Goal: Task Accomplishment & Management: Manage account settings

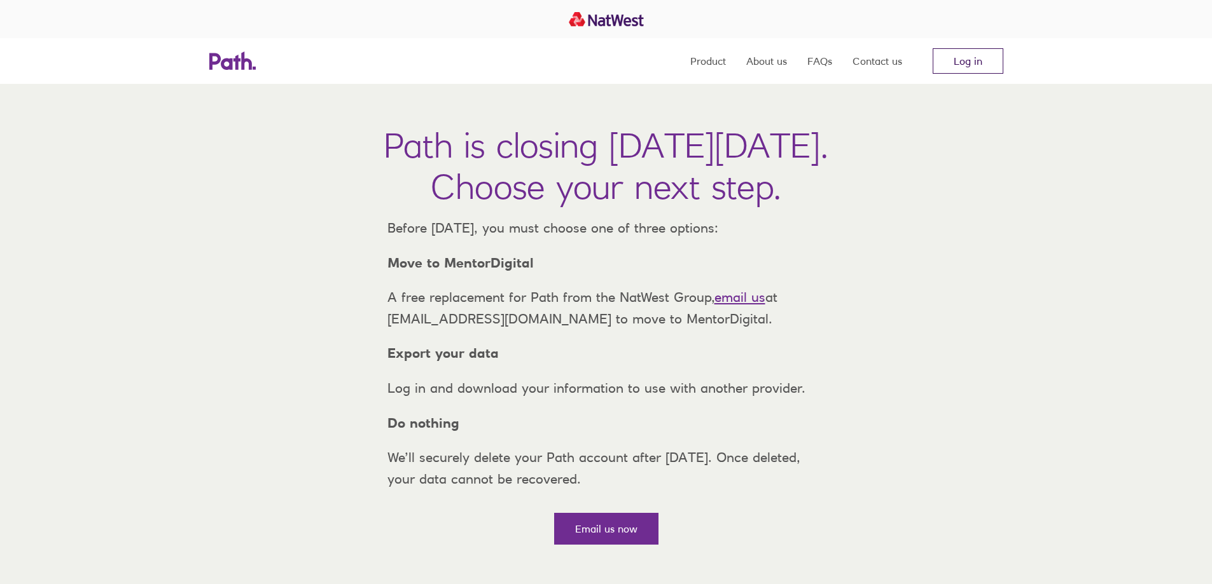
click at [976, 58] on link "Log in" at bounding box center [967, 60] width 71 height 25
click at [969, 63] on link "Log in" at bounding box center [967, 60] width 71 height 25
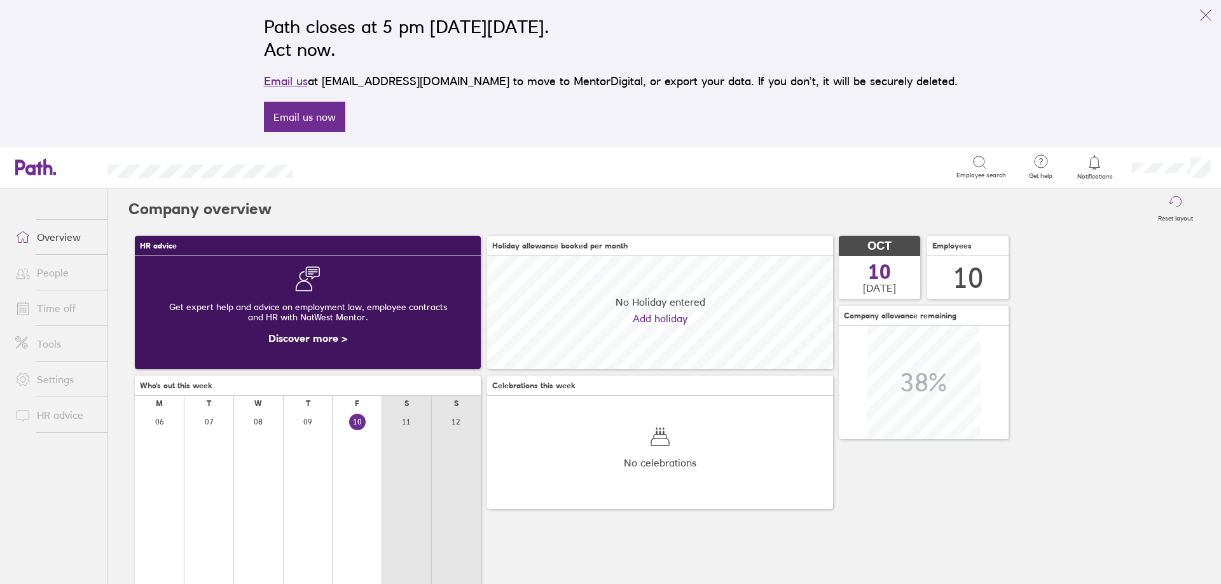
scroll to position [113, 346]
click at [68, 275] on link "People" at bounding box center [56, 272] width 102 height 25
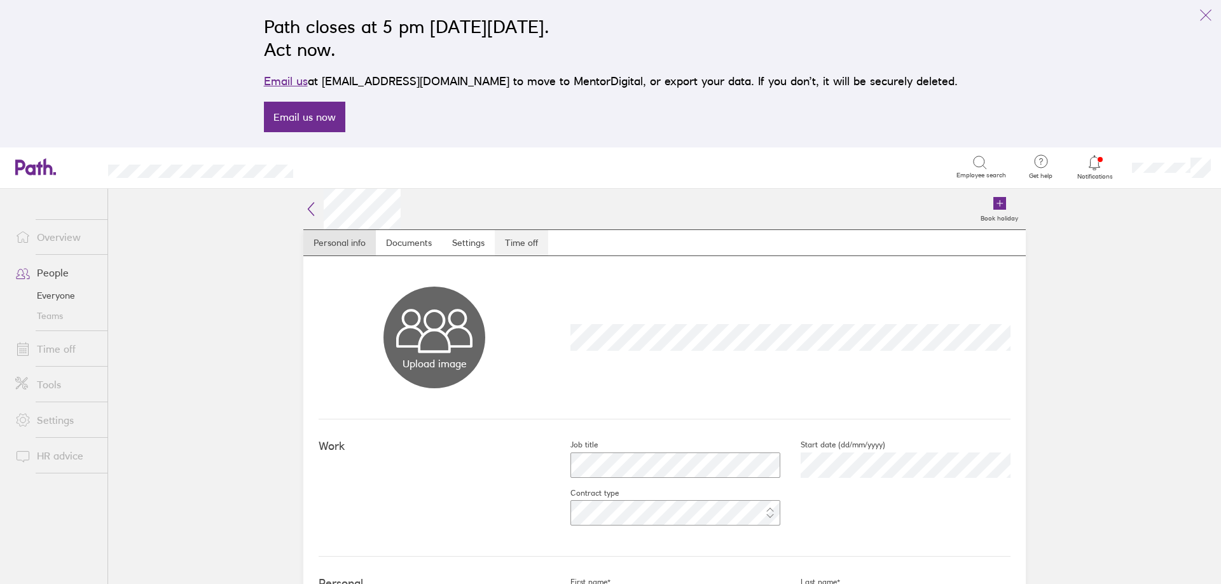
click at [518, 242] on link "Time off" at bounding box center [521, 242] width 53 height 25
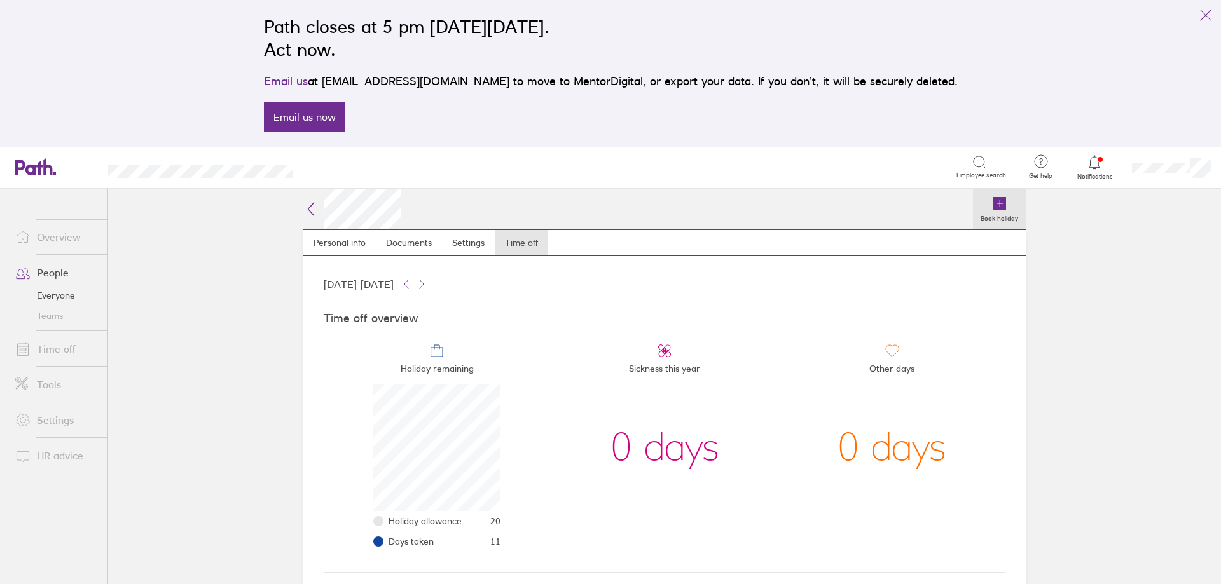
click at [997, 206] on icon at bounding box center [999, 203] width 13 height 13
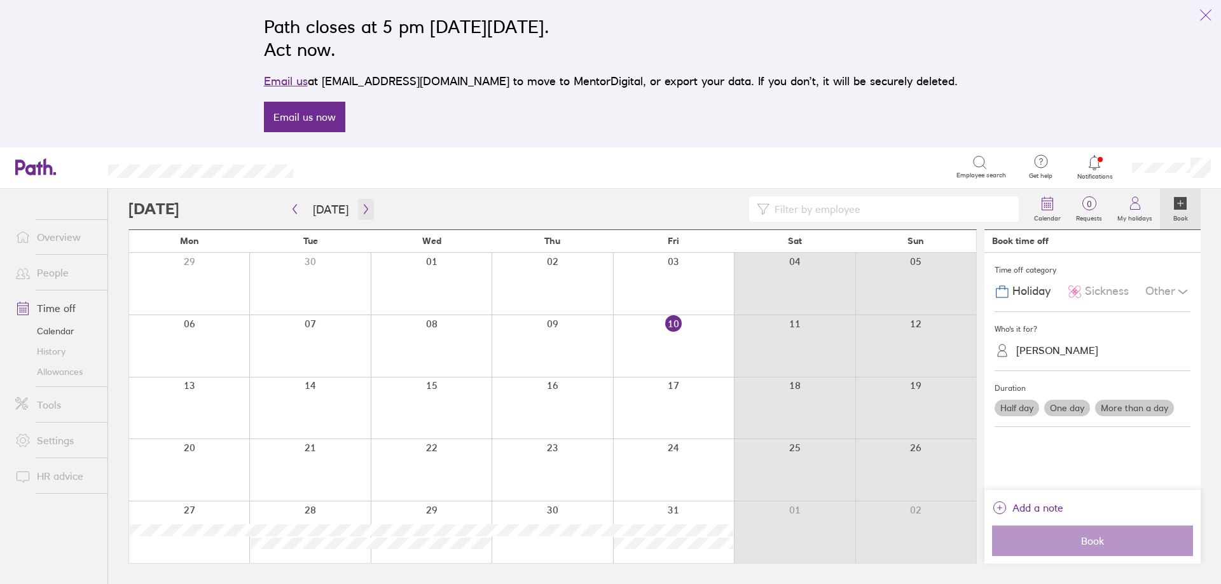
click at [363, 212] on icon "button" at bounding box center [366, 209] width 10 height 10
click at [361, 209] on icon "button" at bounding box center [366, 209] width 10 height 10
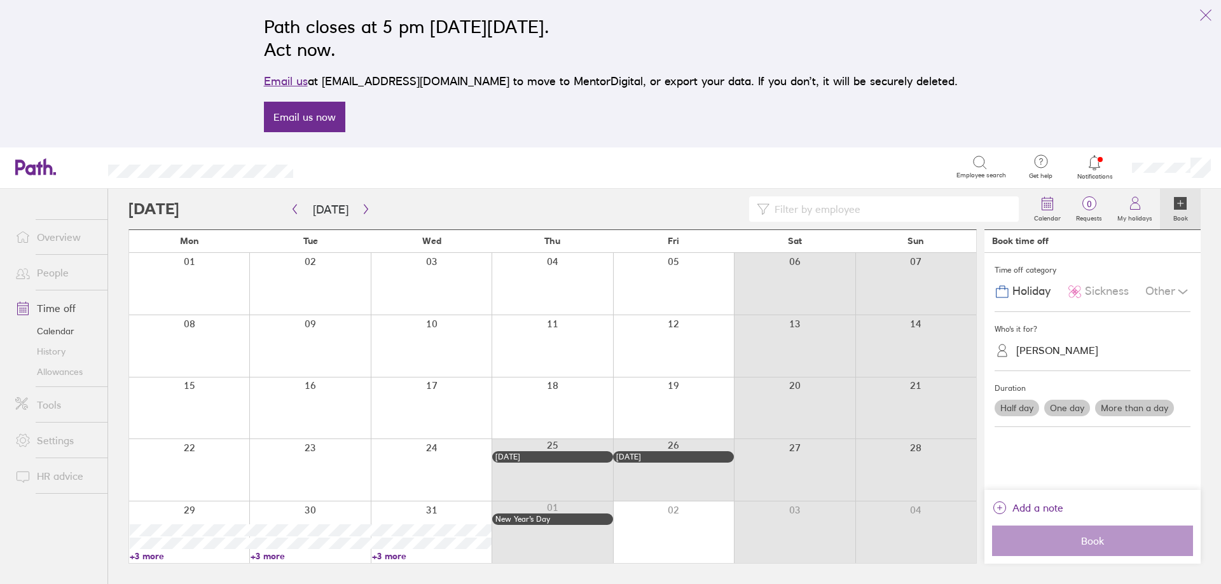
click at [212, 283] on div at bounding box center [189, 284] width 120 height 62
click at [197, 282] on div at bounding box center [189, 284] width 120 height 62
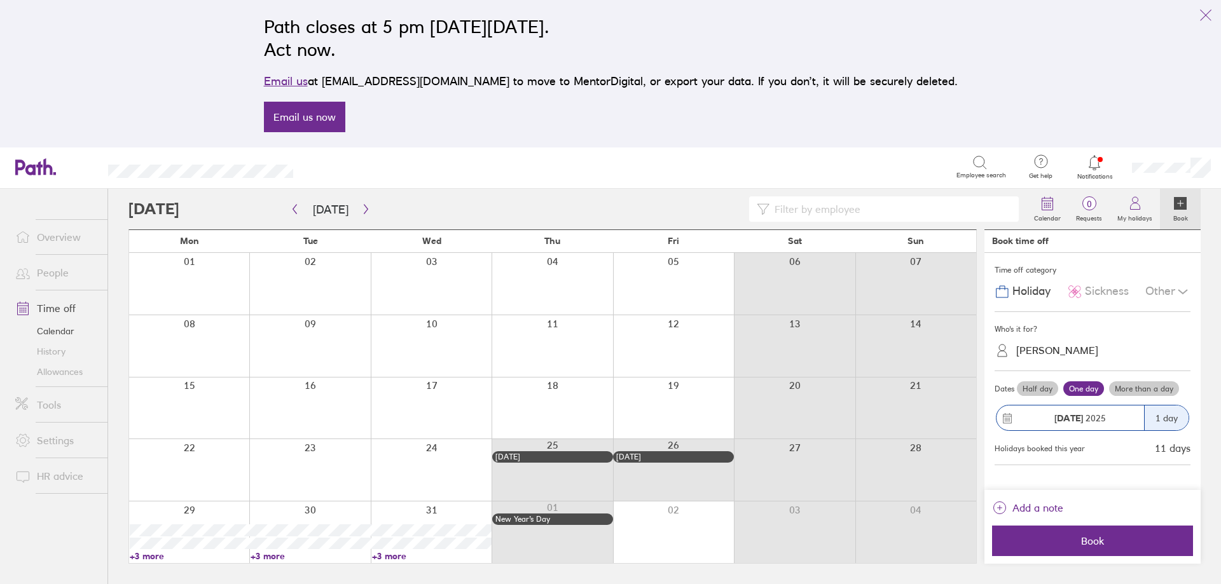
click at [1159, 390] on label "More than a day" at bounding box center [1144, 389] width 70 height 15
click at [0, 0] on input "More than a day" at bounding box center [0, 0] width 0 height 0
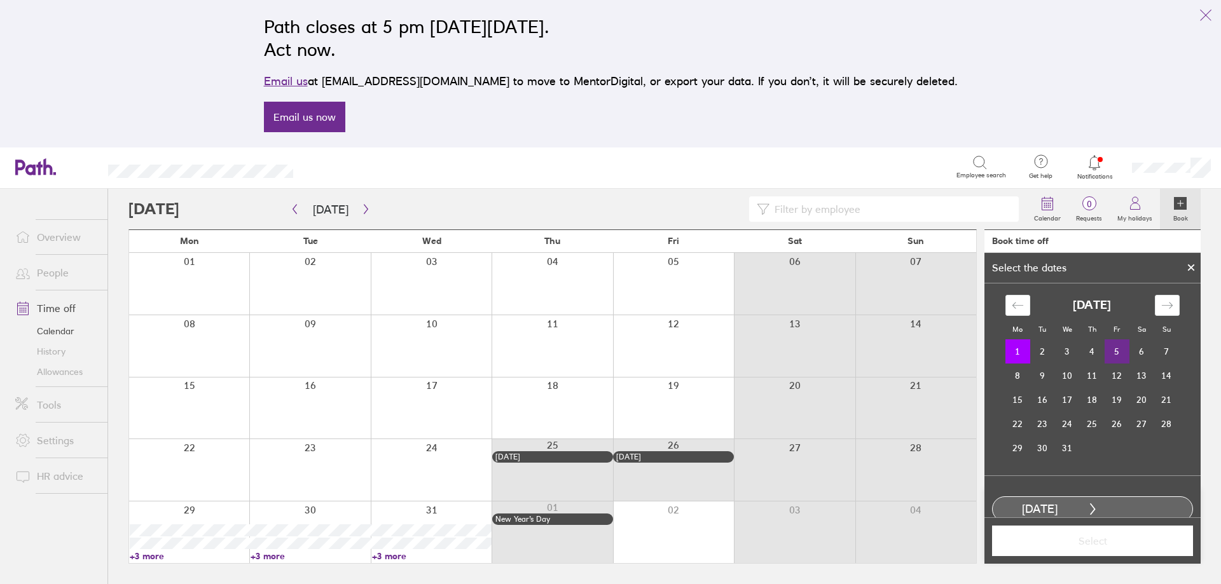
click at [1113, 350] on td "5" at bounding box center [1117, 352] width 25 height 24
click at [1082, 546] on span "Select" at bounding box center [1092, 540] width 183 height 11
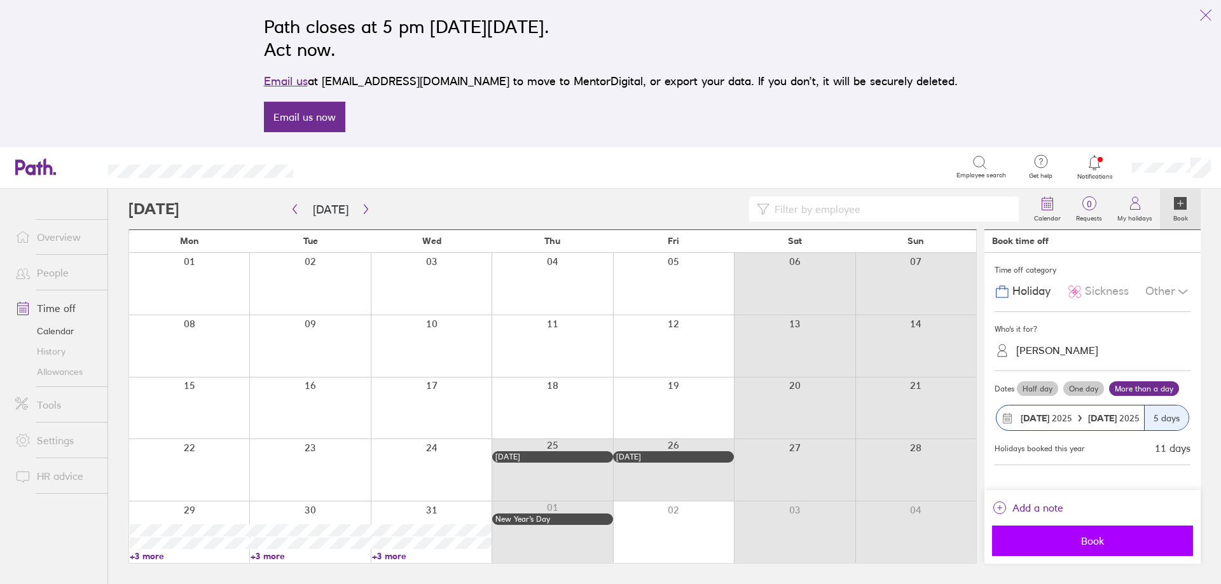
click at [1089, 540] on span "Book" at bounding box center [1092, 540] width 183 height 11
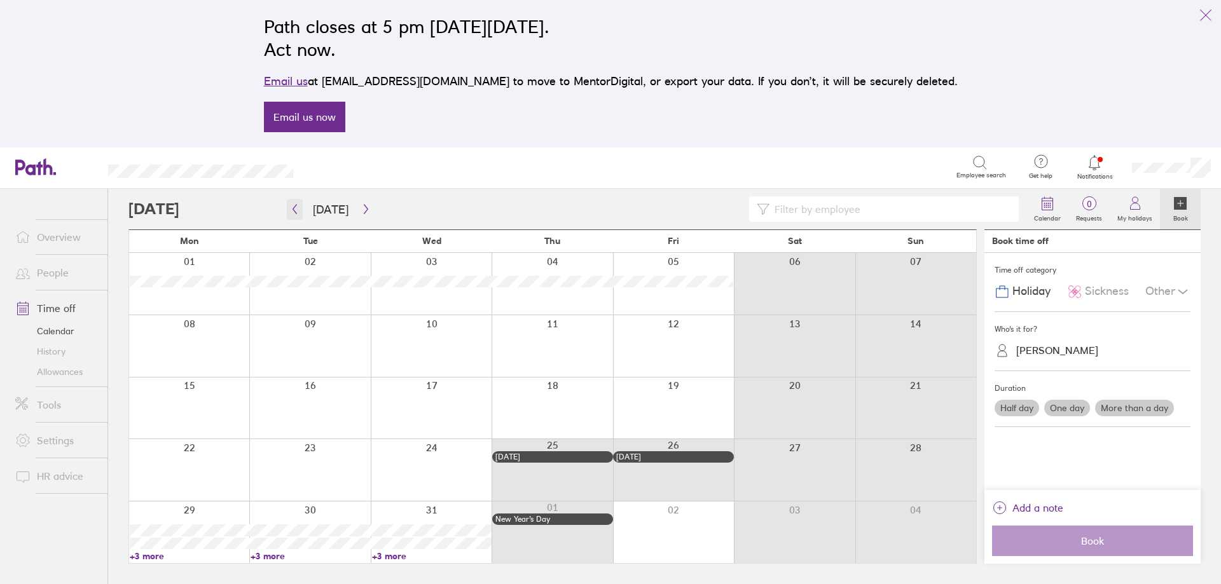
click at [293, 207] on icon "button" at bounding box center [295, 209] width 10 height 10
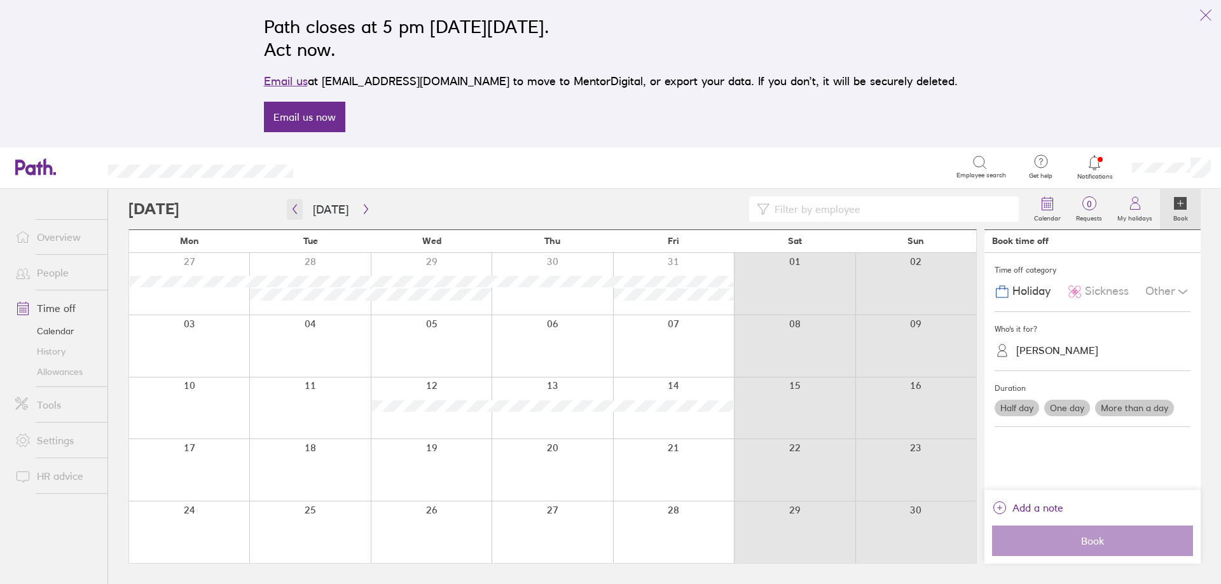
click at [293, 209] on icon "button" at bounding box center [295, 210] width 4 height 10
click at [680, 410] on div at bounding box center [673, 409] width 121 height 62
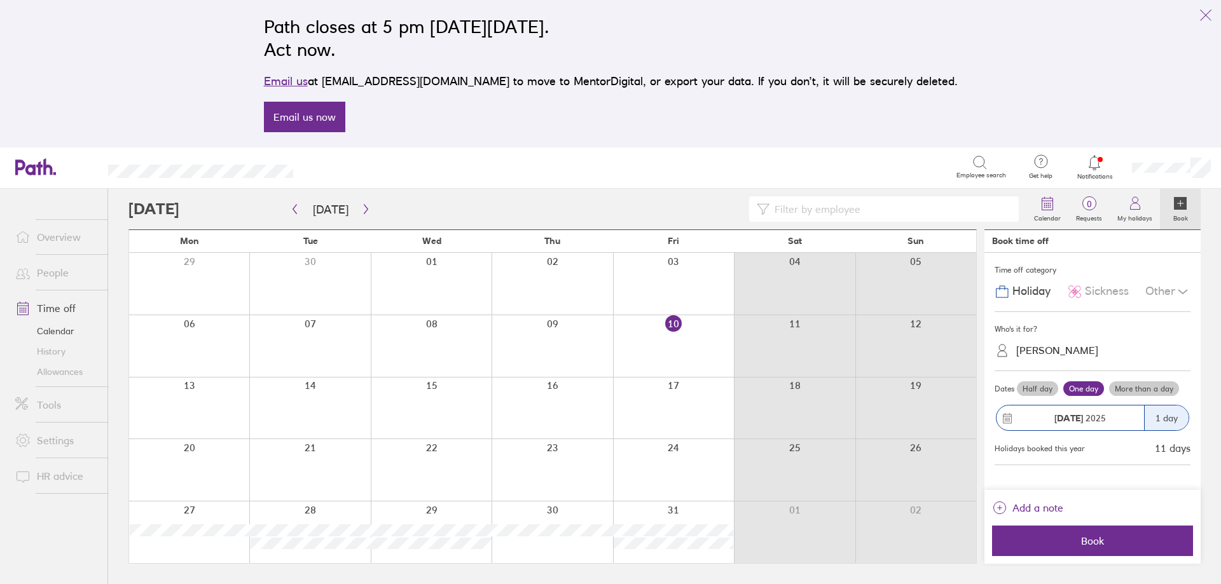
click at [691, 408] on div at bounding box center [673, 409] width 121 height 62
click at [1067, 546] on span "Book" at bounding box center [1092, 540] width 183 height 11
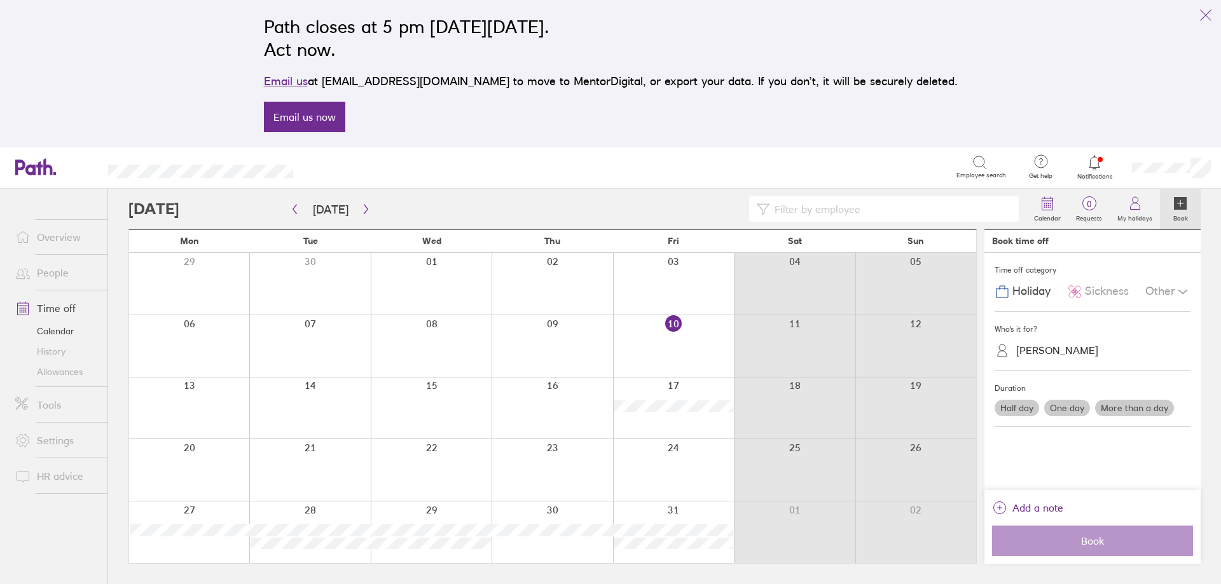
click at [1100, 169] on icon at bounding box center [1094, 162] width 15 height 15
